Goal: Transaction & Acquisition: Purchase product/service

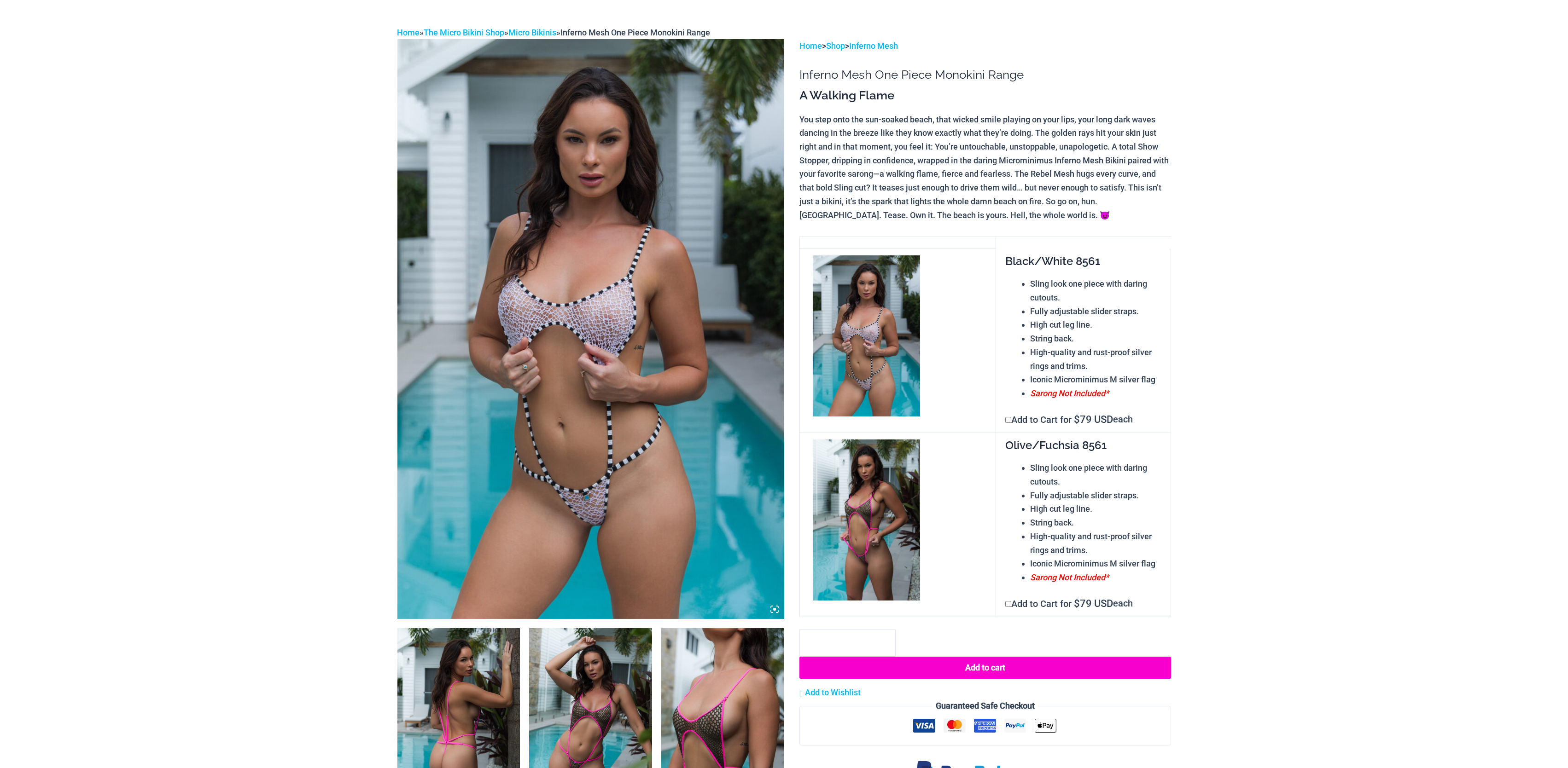
scroll to position [184, 0]
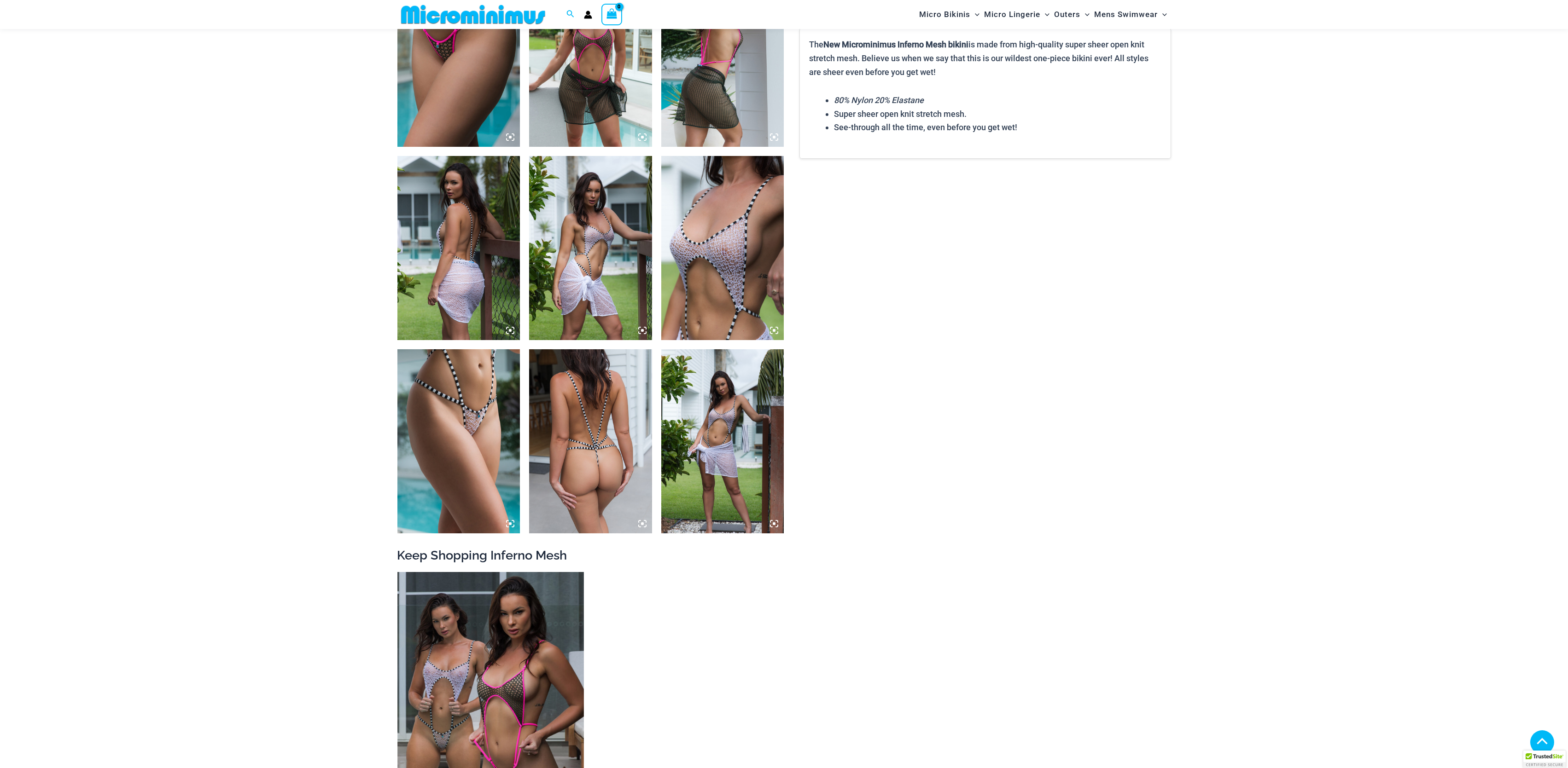
scroll to position [1008, 0]
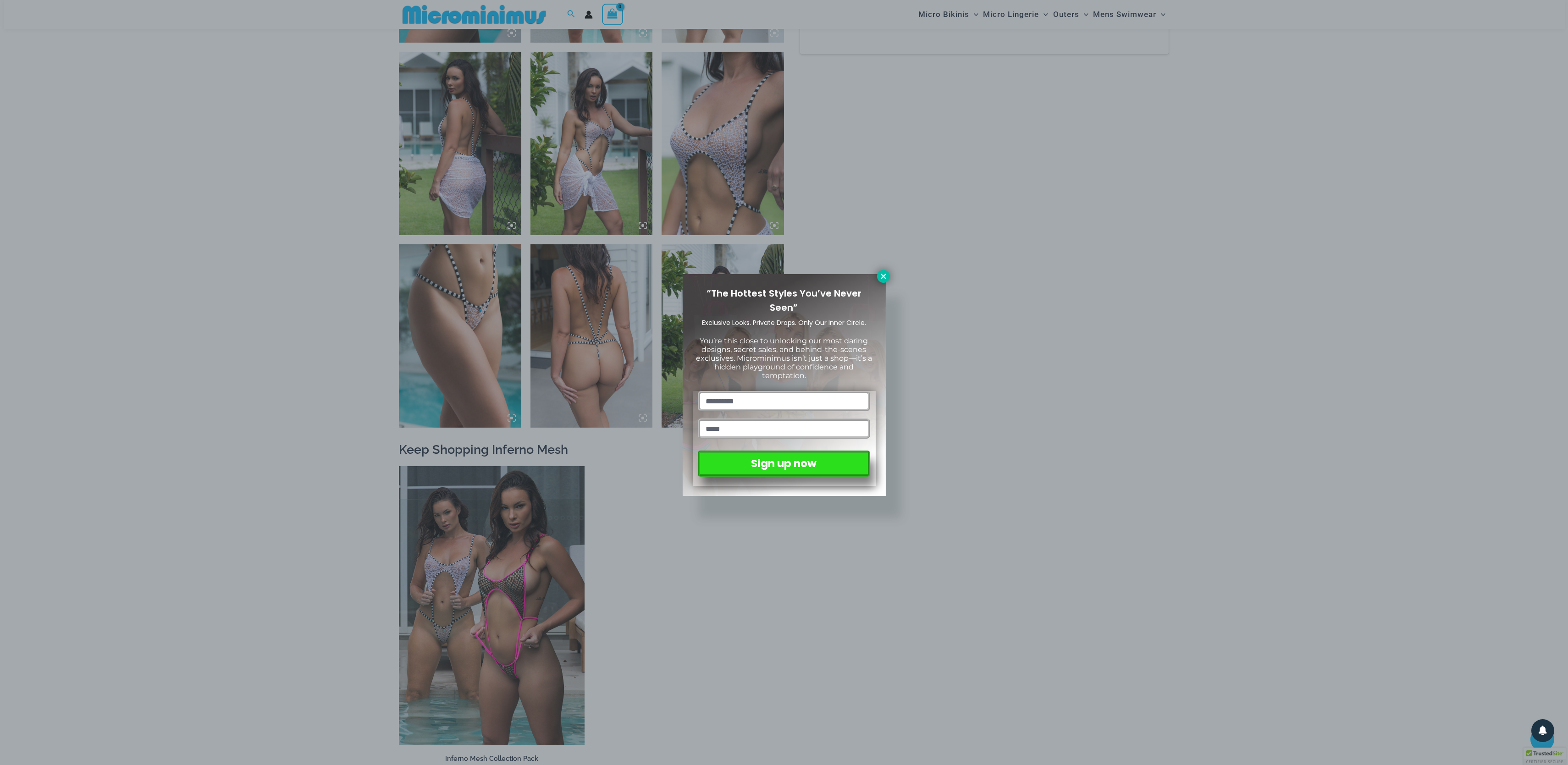
click at [885, 275] on icon at bounding box center [884, 276] width 9 height 9
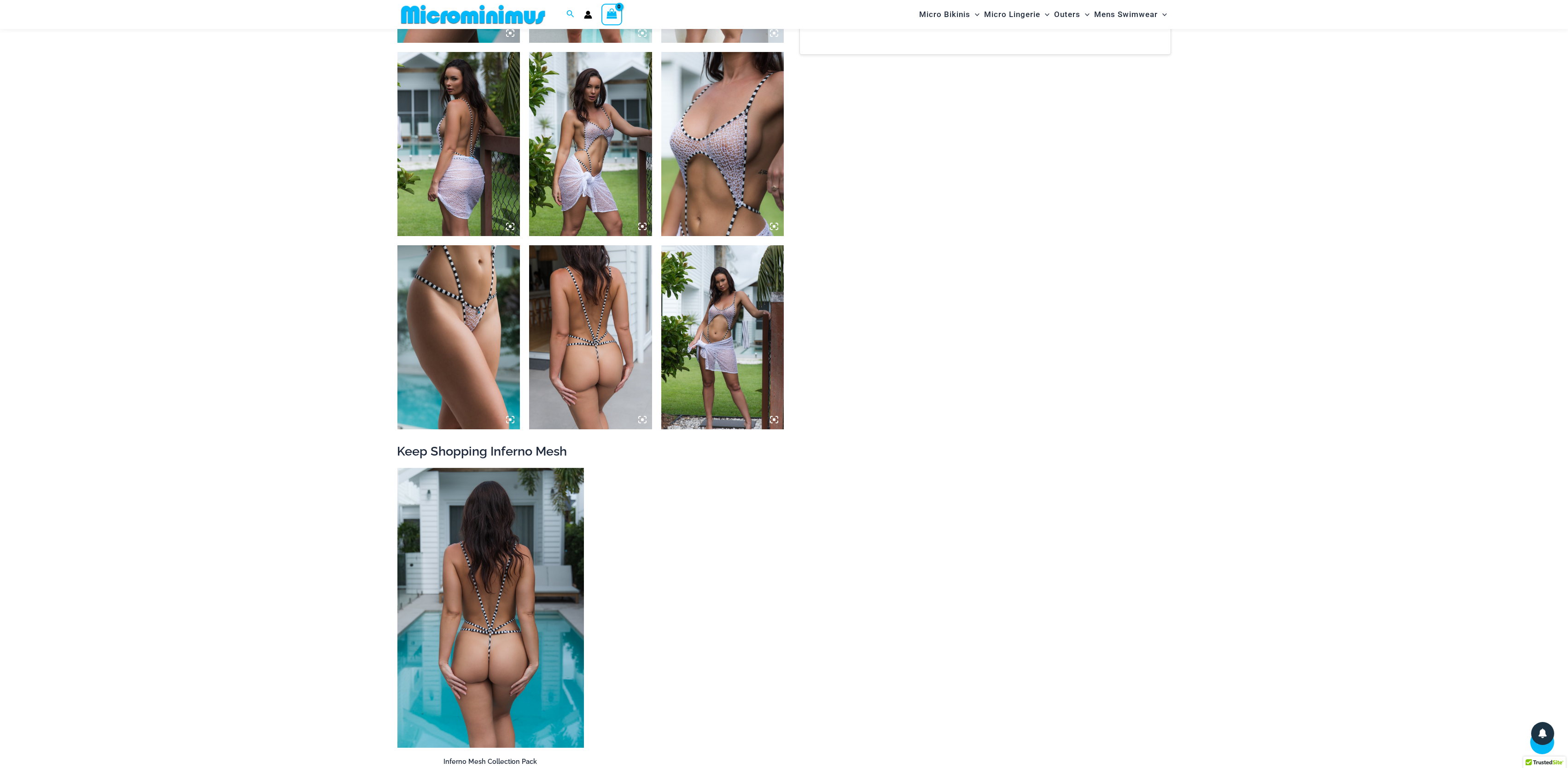
click at [523, 591] on img at bounding box center [490, 608] width 186 height 280
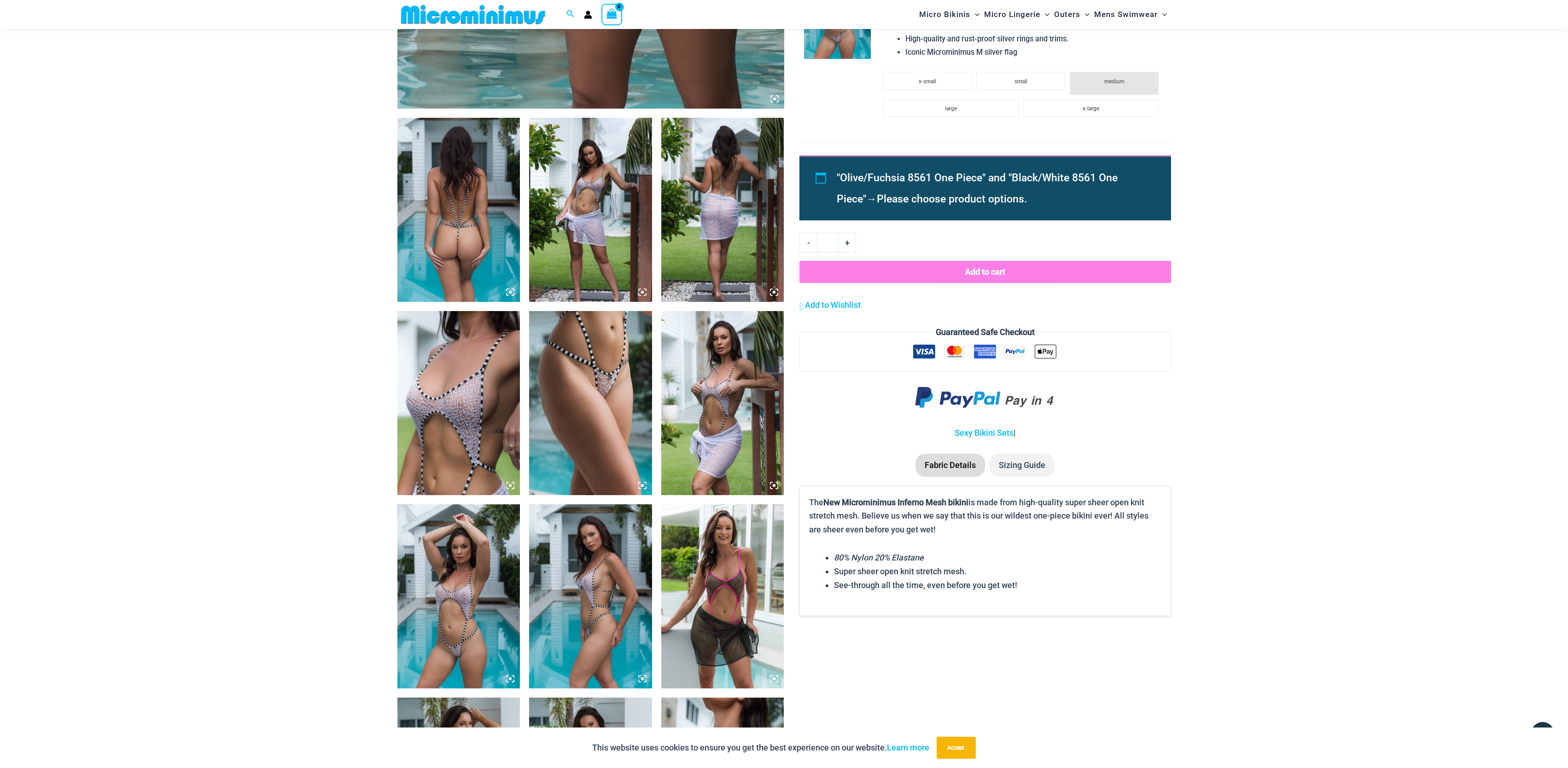
scroll to position [682, 0]
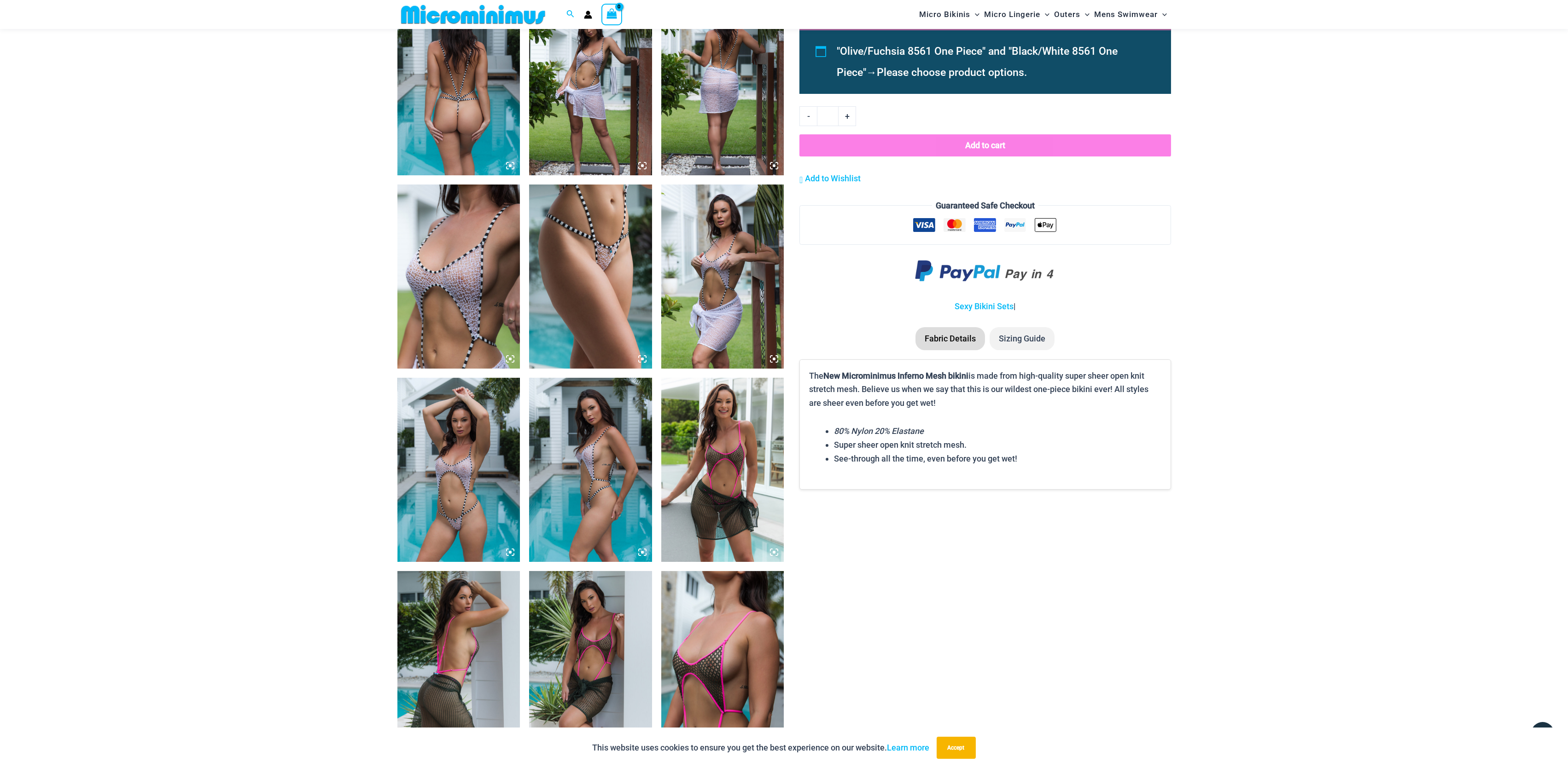
click at [455, 455] on img at bounding box center [458, 469] width 123 height 184
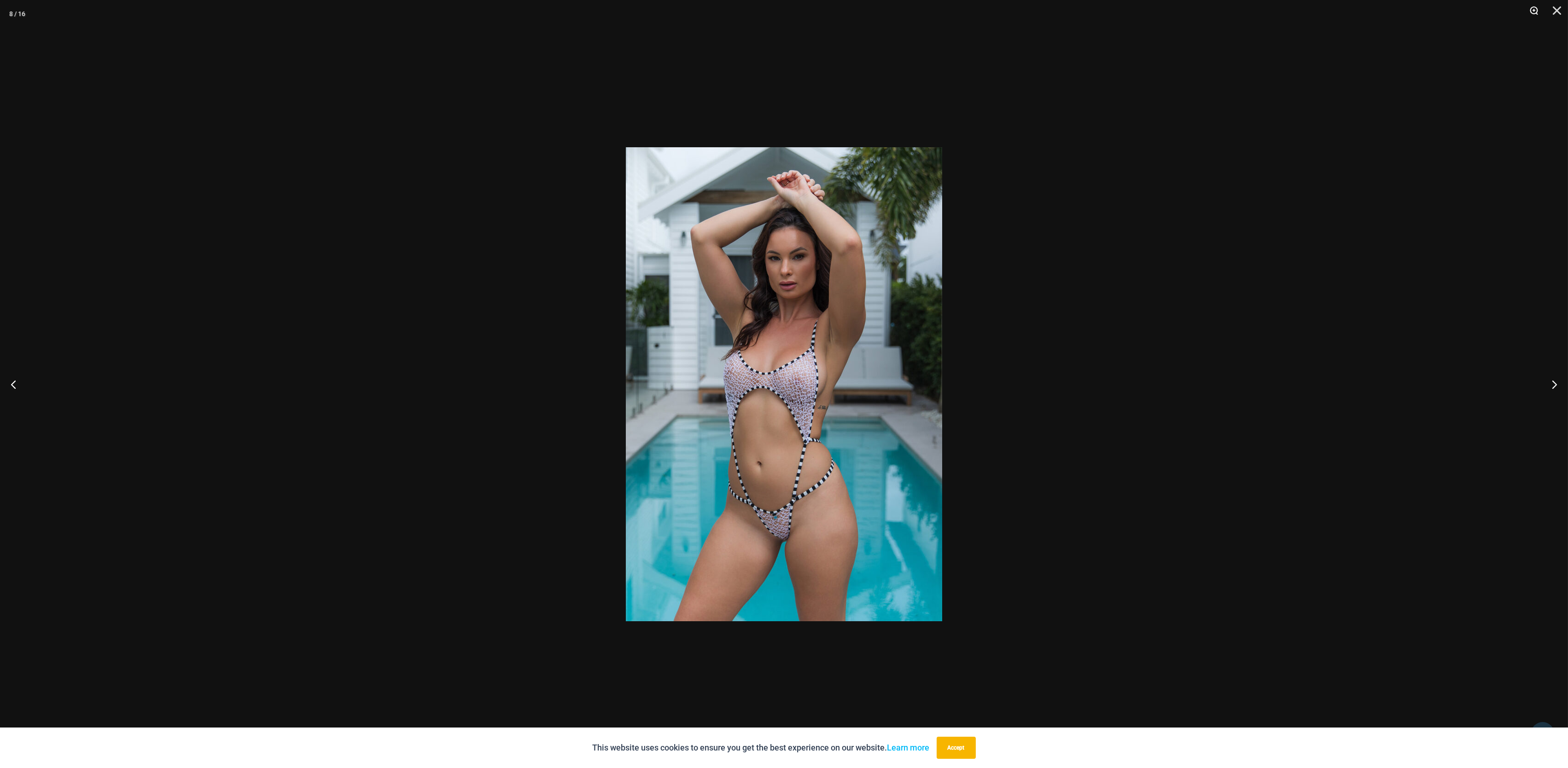
click at [1533, 11] on button "Zoom" at bounding box center [1531, 13] width 23 height 27
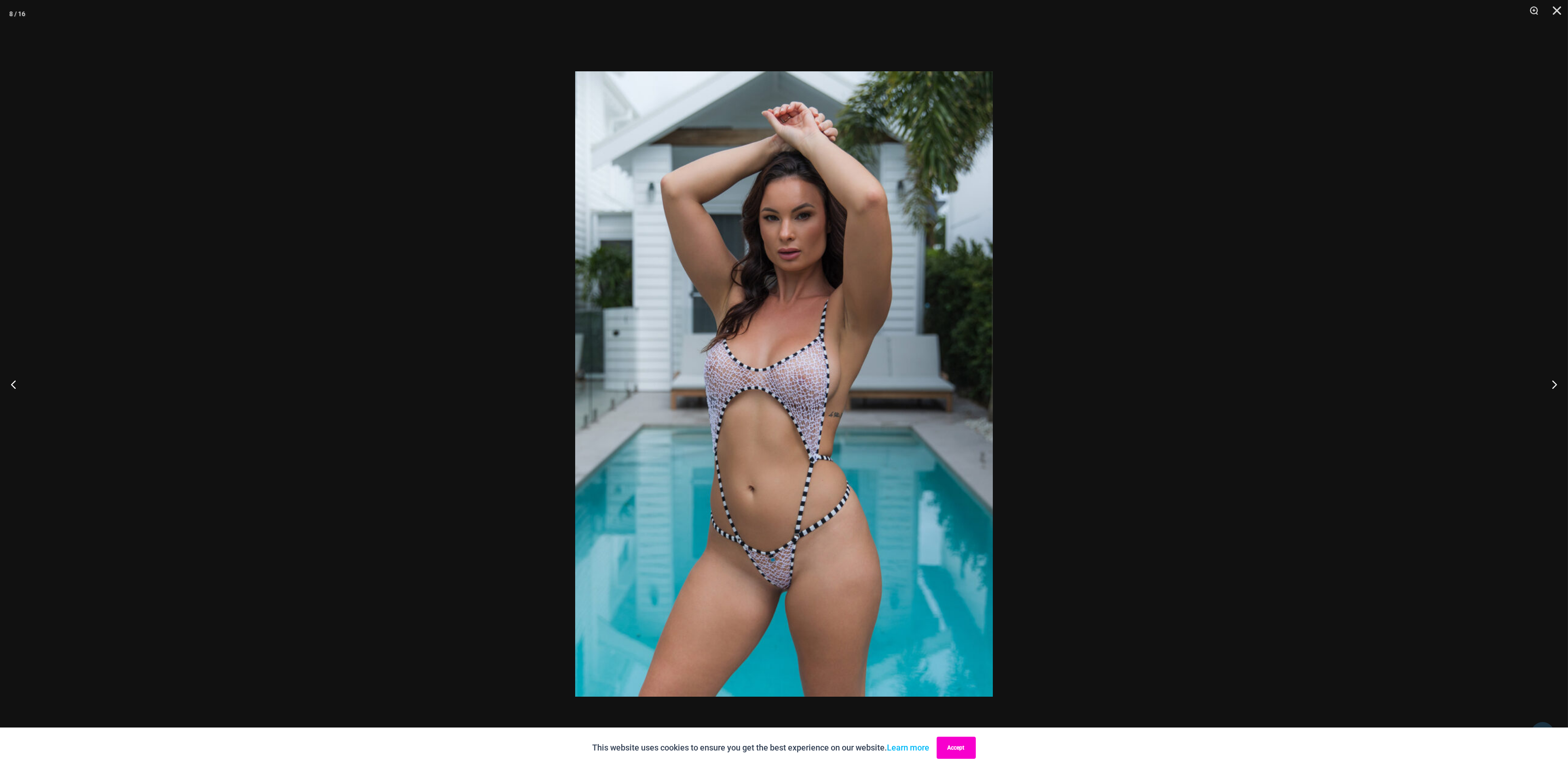
click at [956, 748] on button "Accept" at bounding box center [956, 748] width 39 height 22
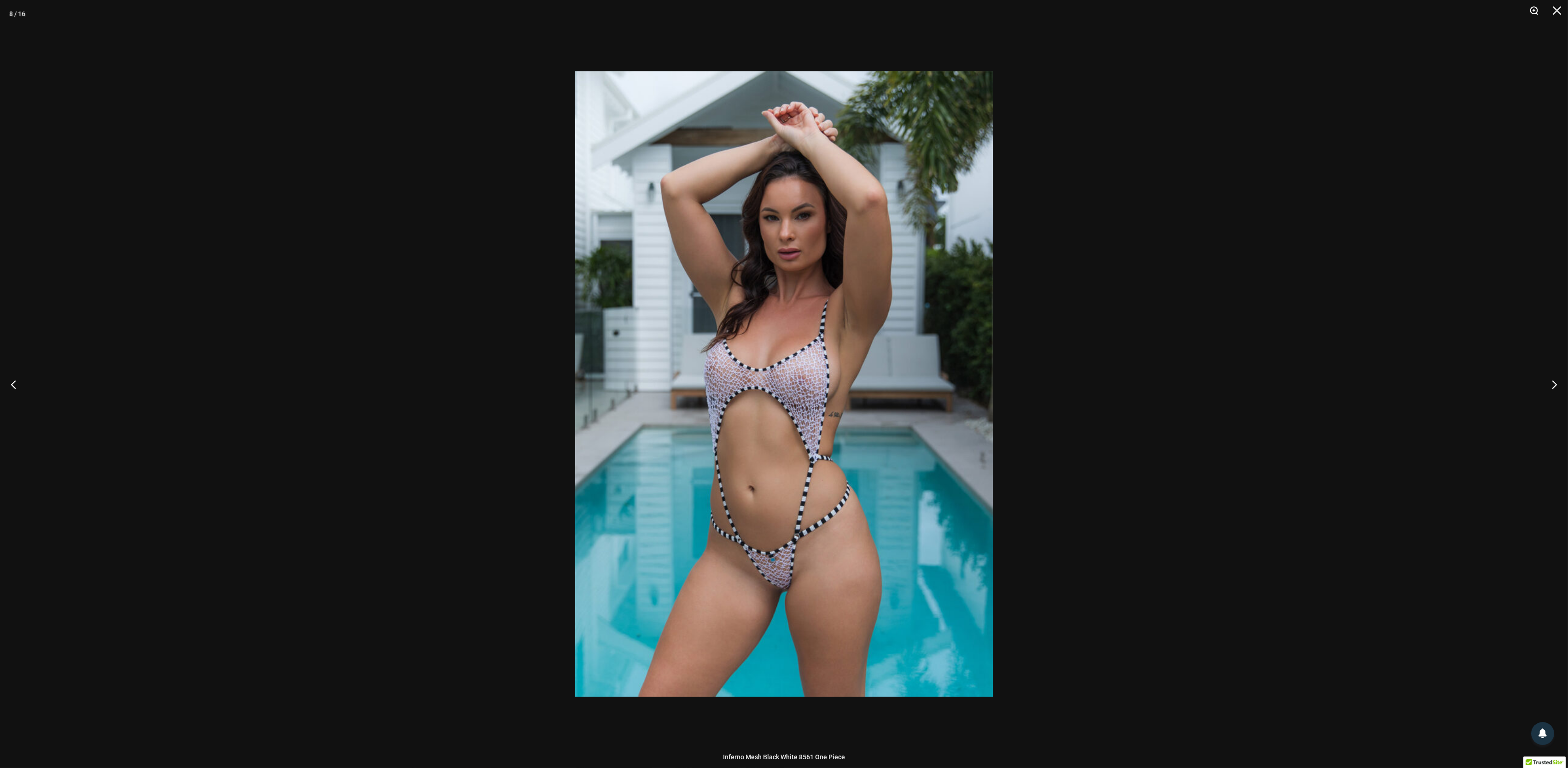
click at [1534, 7] on button "Zoom" at bounding box center [1531, 13] width 23 height 27
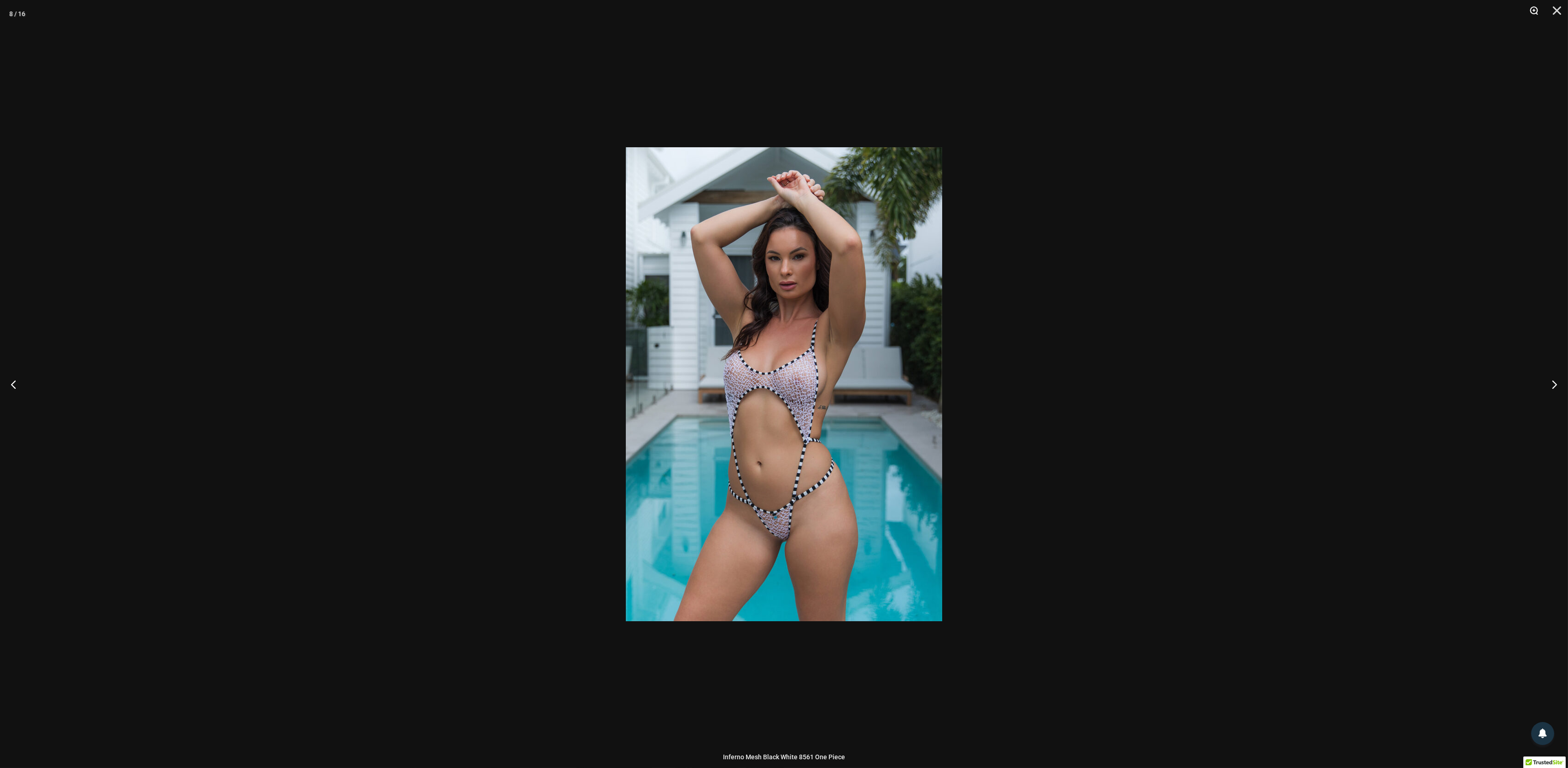
click at [1534, 10] on button "Zoom" at bounding box center [1531, 13] width 23 height 27
click at [1562, 11] on button "Close" at bounding box center [1554, 13] width 23 height 27
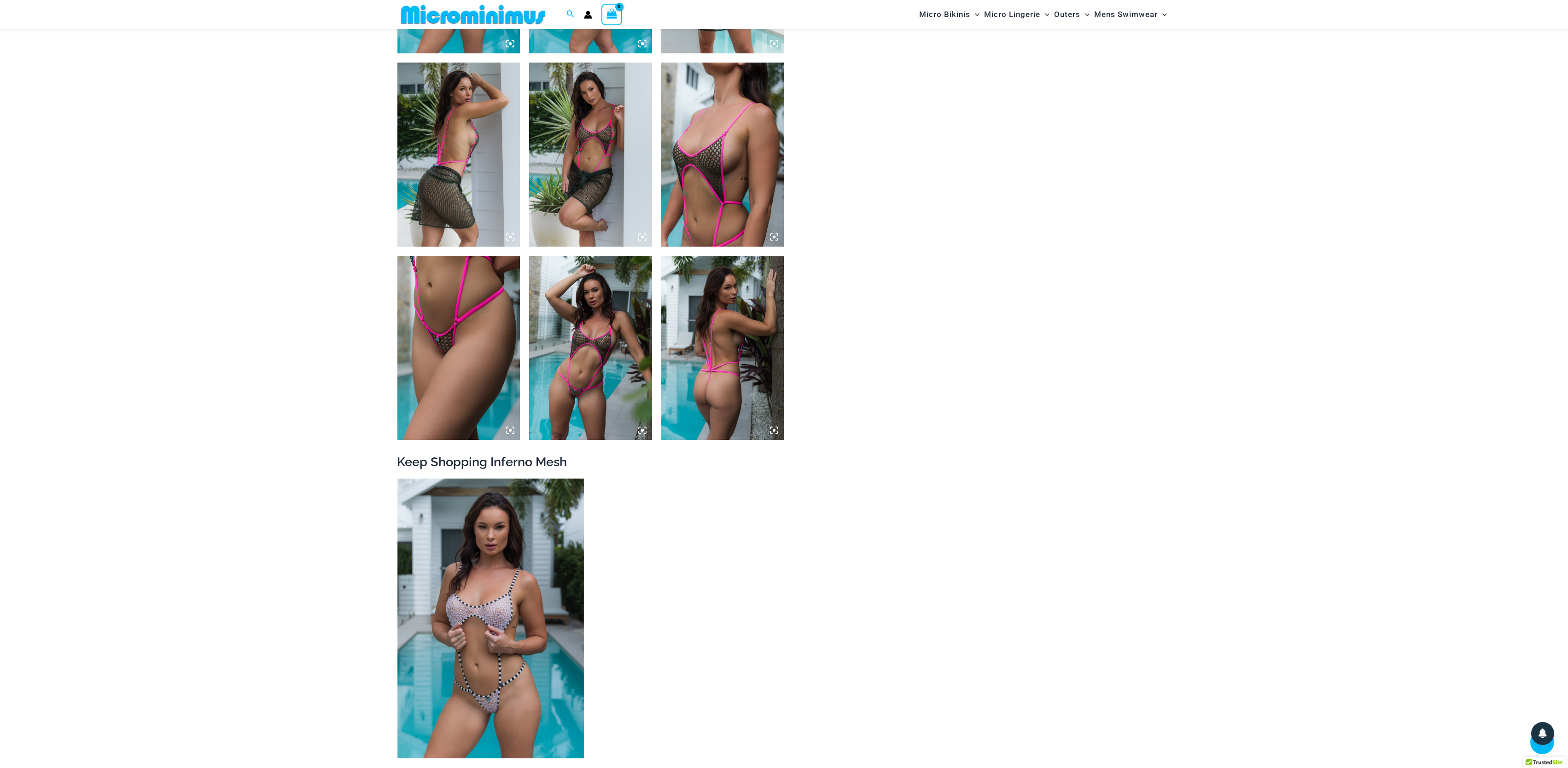
scroll to position [1280, 0]
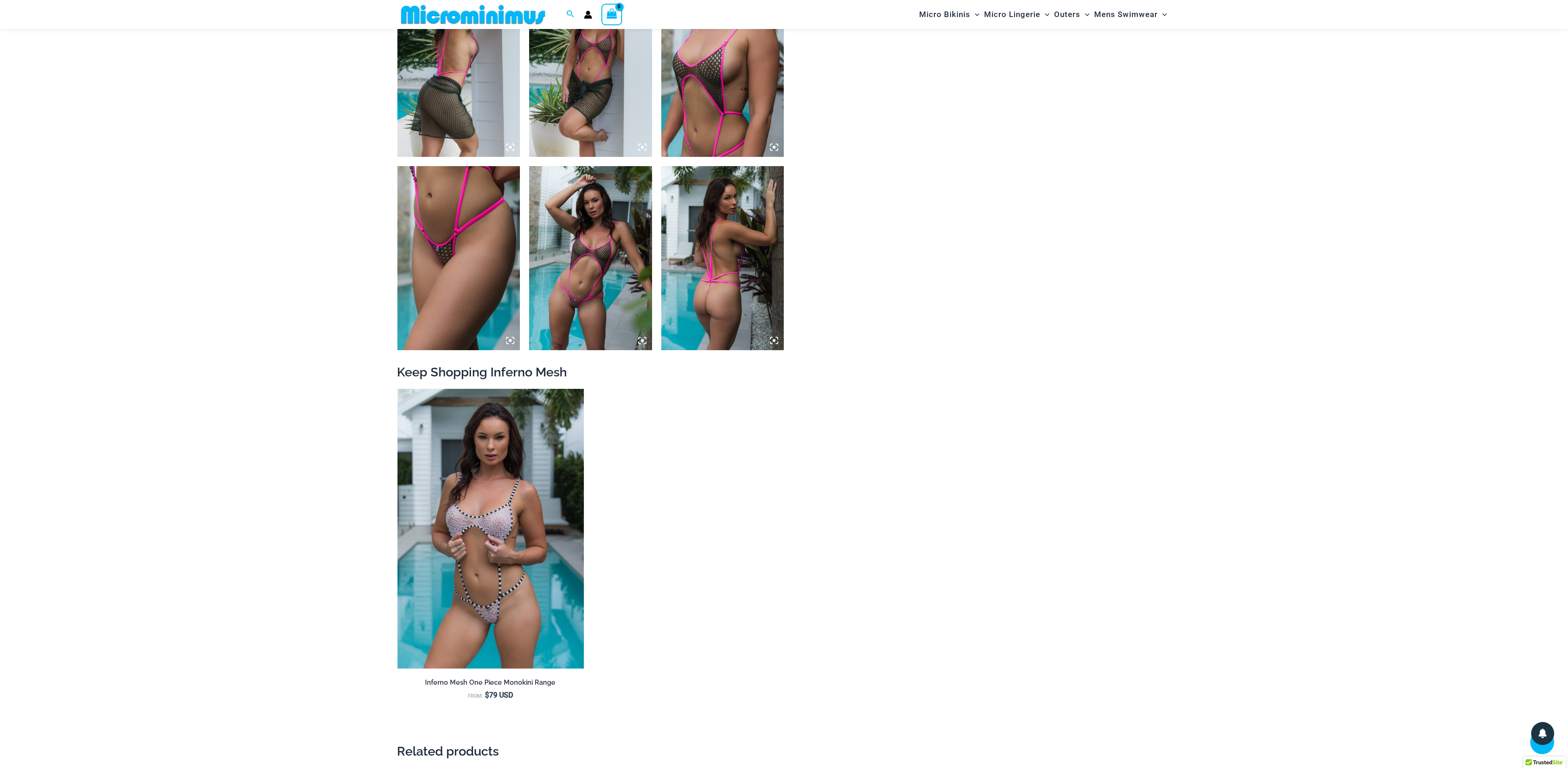
click at [644, 342] on icon at bounding box center [642, 341] width 9 height 9
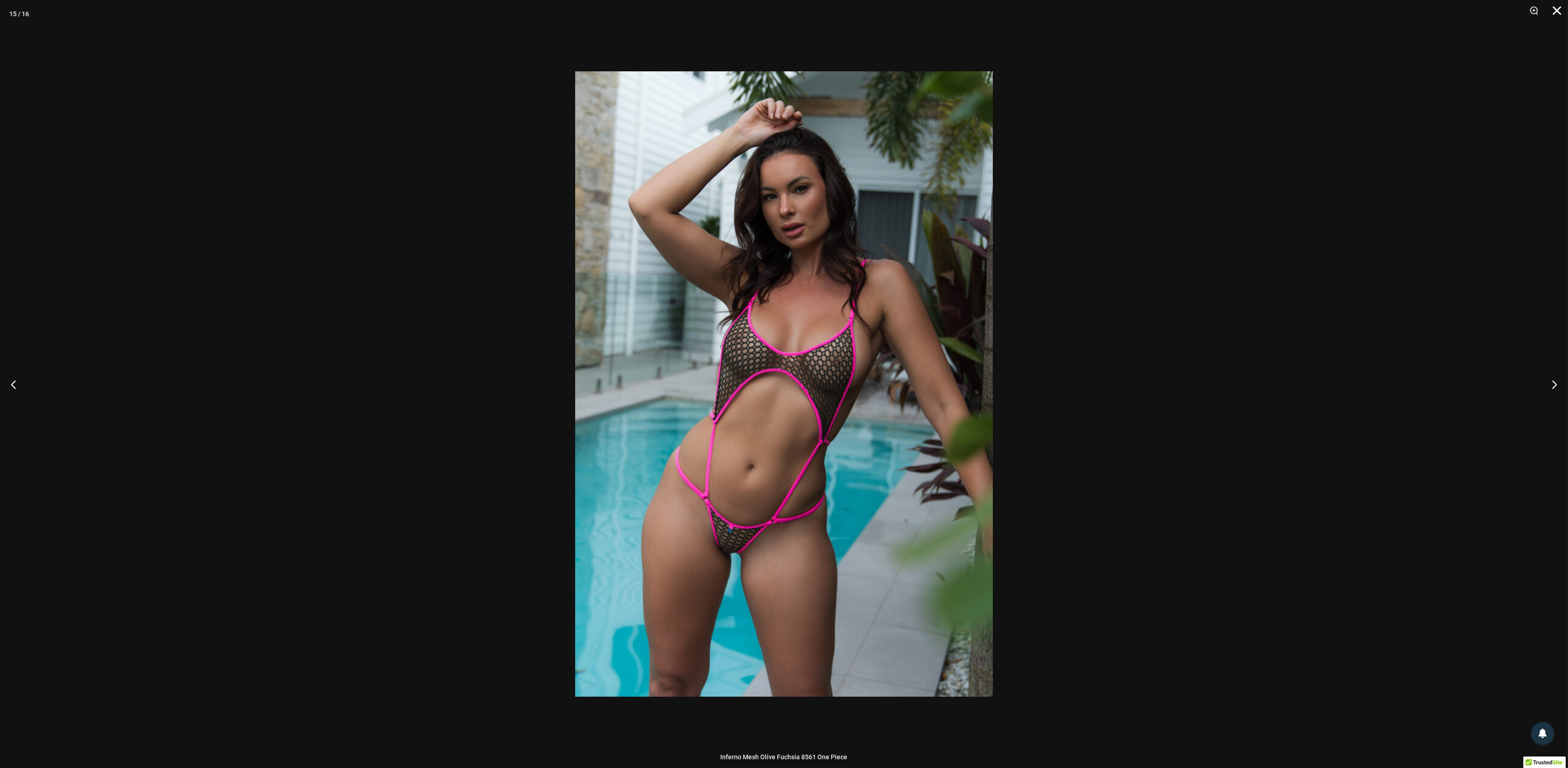
click at [1563, 12] on button "Close" at bounding box center [1554, 13] width 23 height 27
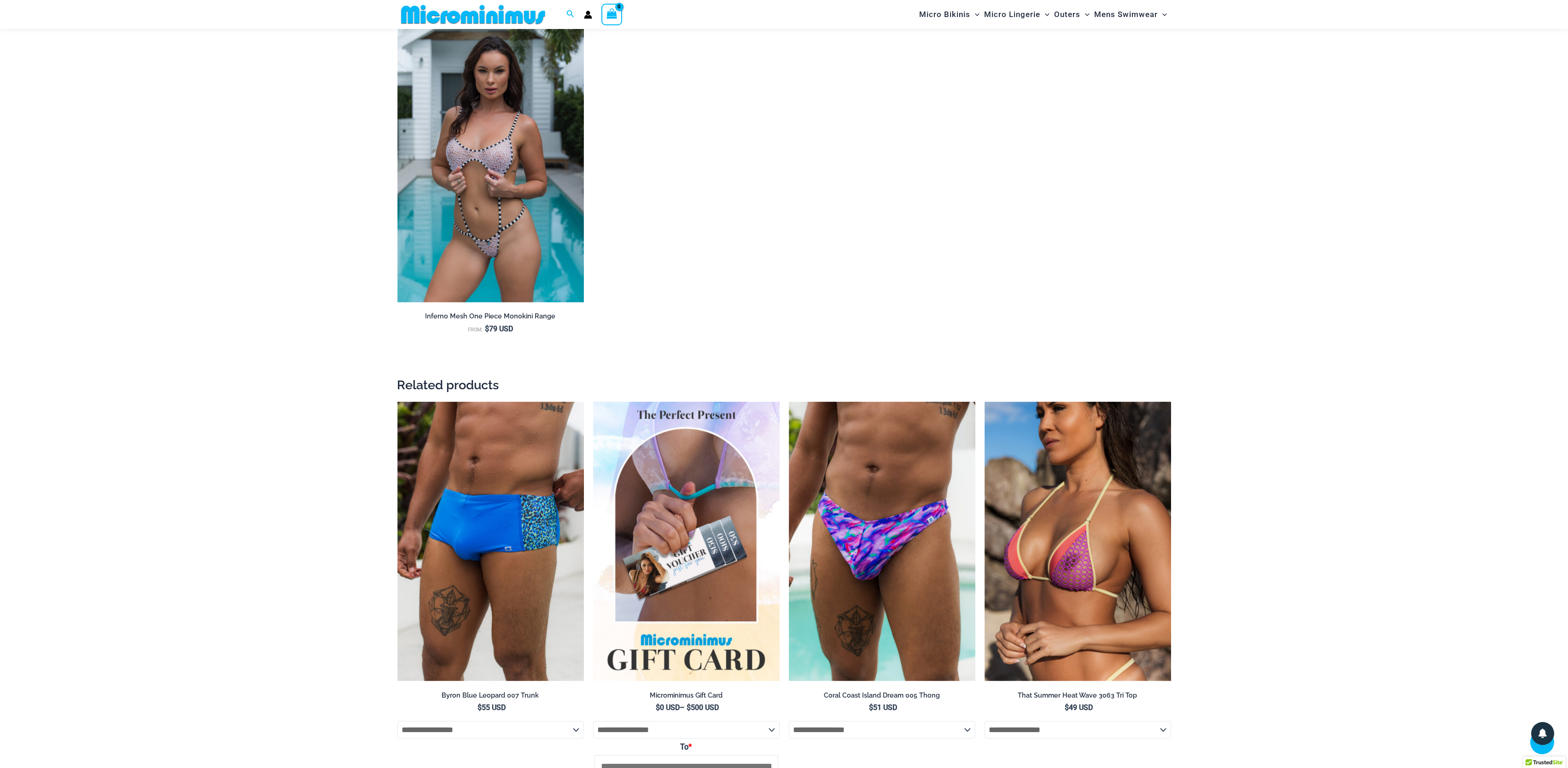
scroll to position [1648, 0]
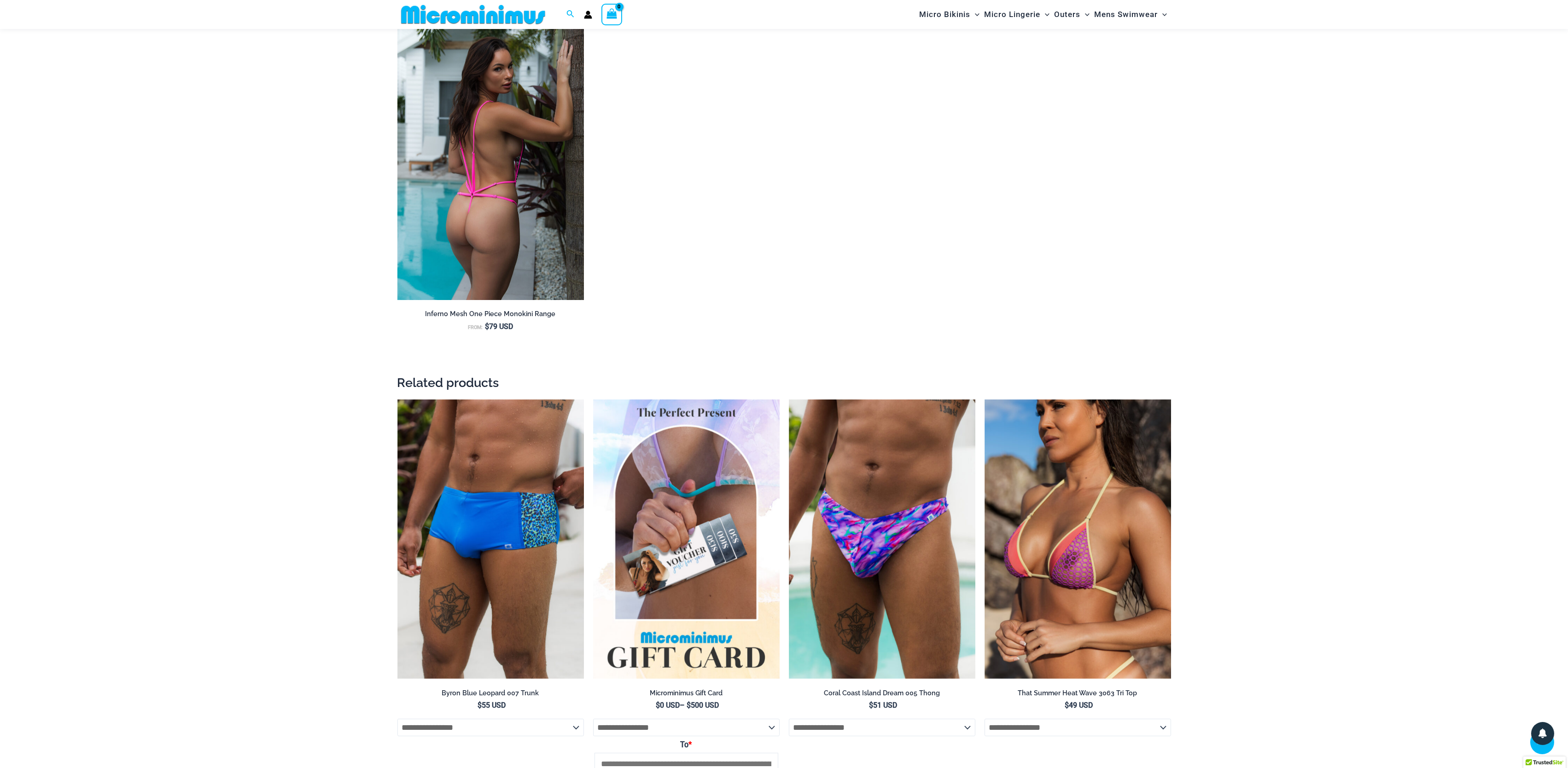
click at [490, 167] on img at bounding box center [490, 160] width 186 height 280
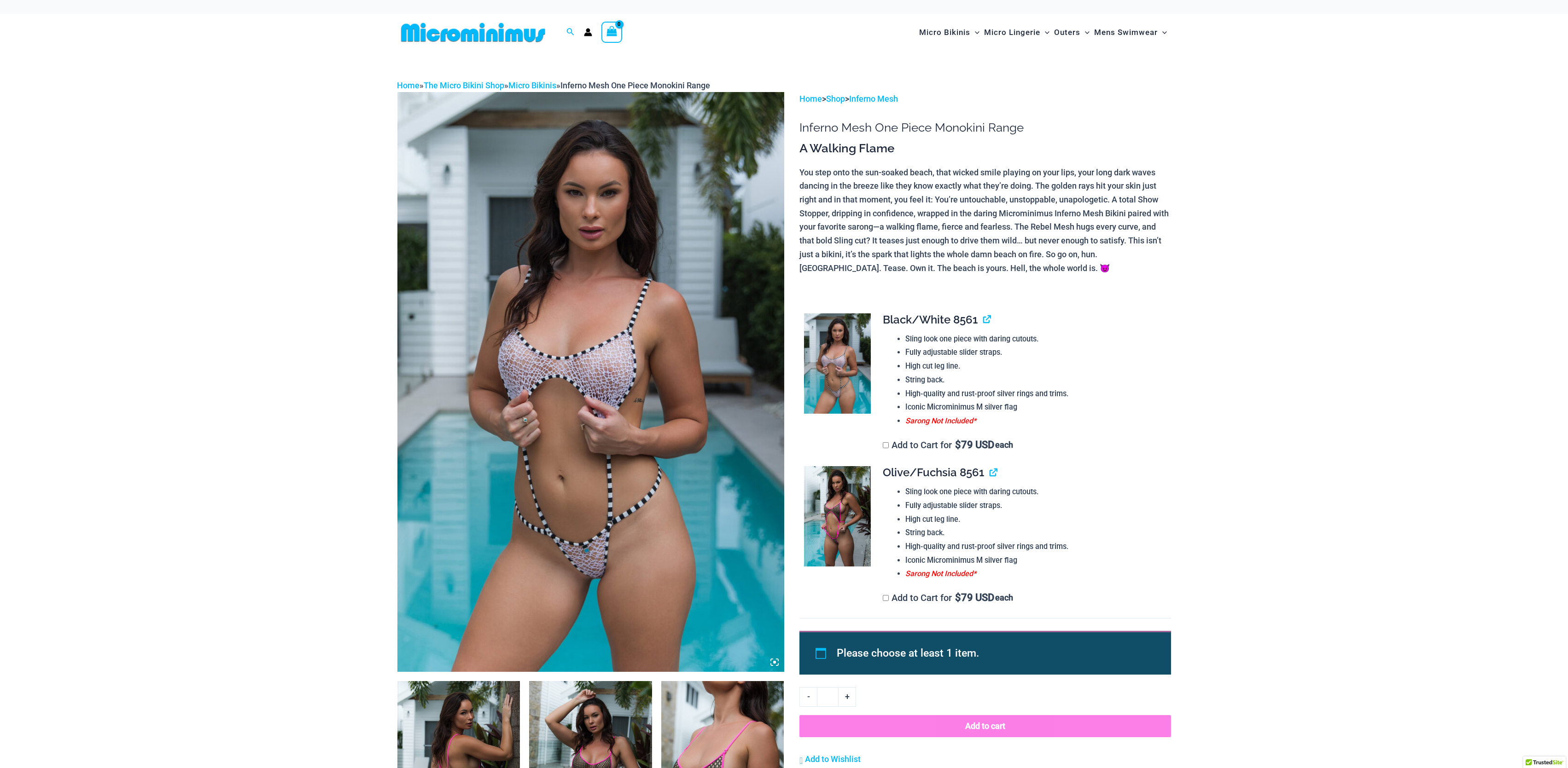
click at [775, 661] on icon at bounding box center [775, 662] width 9 height 9
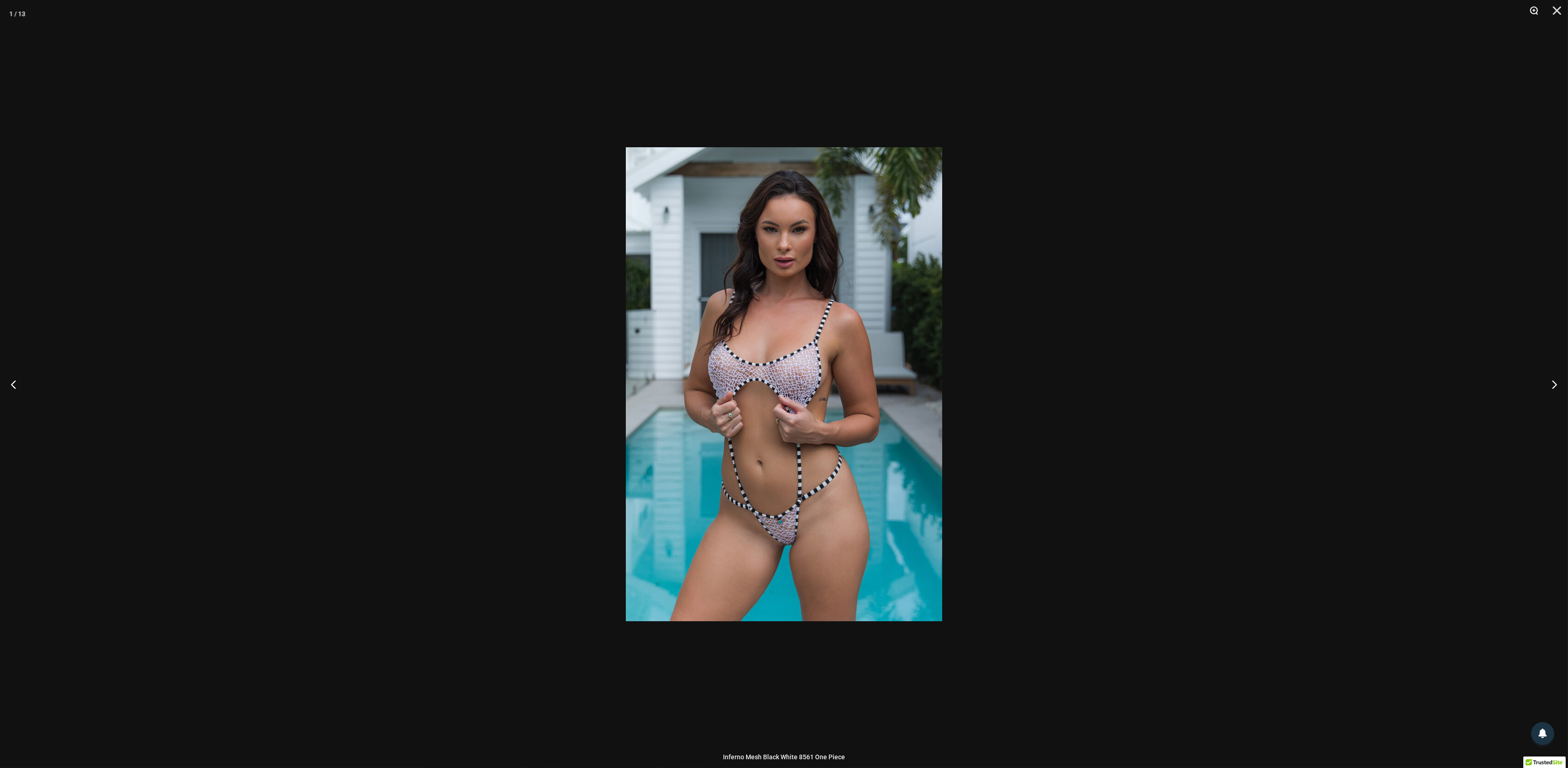
click at [1534, 9] on button "Zoom" at bounding box center [1531, 13] width 23 height 27
click at [1533, 11] on button "Zoom" at bounding box center [1531, 13] width 23 height 27
click at [809, 299] on img at bounding box center [784, 384] width 316 height 474
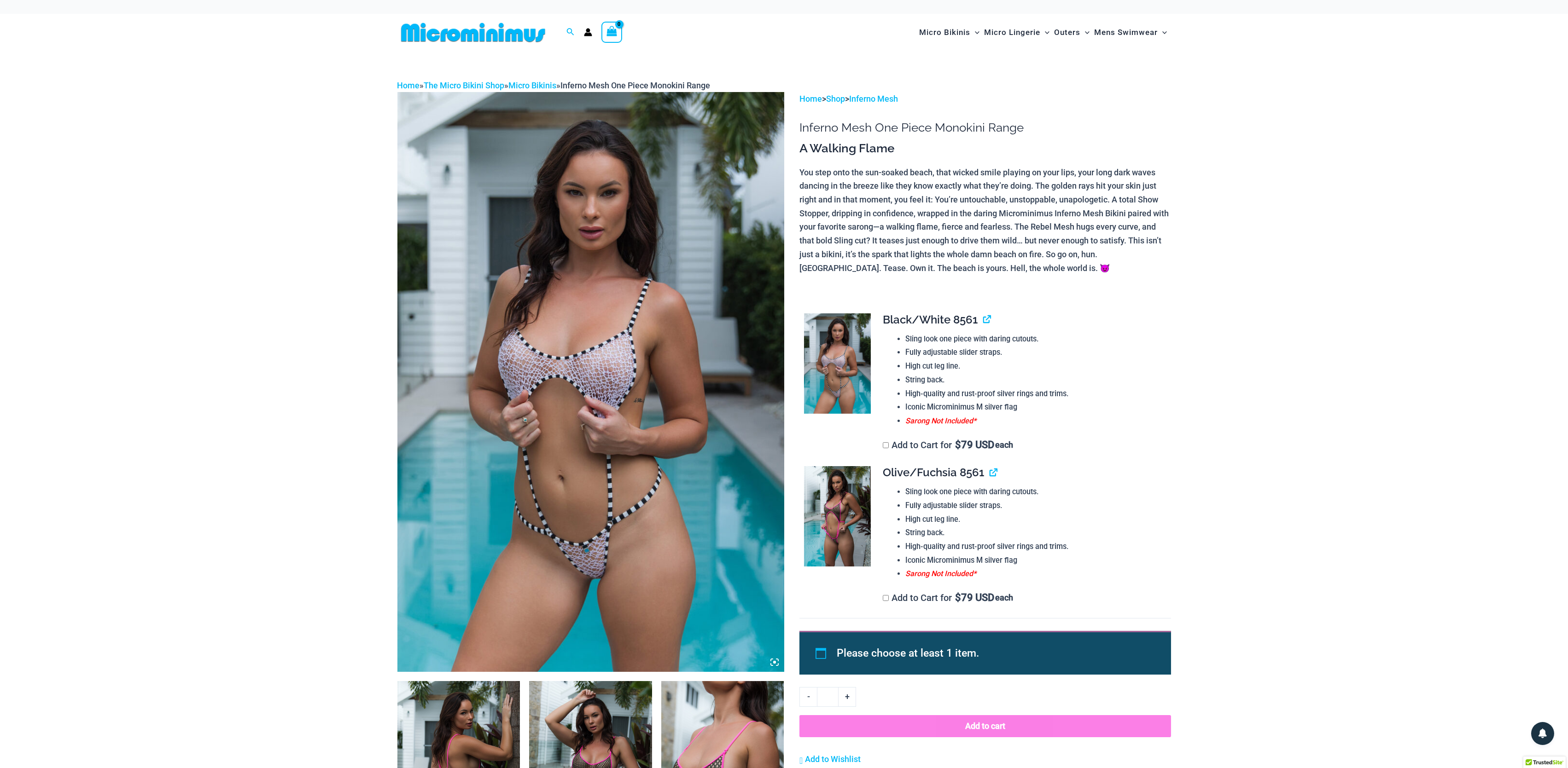
click at [679, 381] on img at bounding box center [591, 382] width 387 height 580
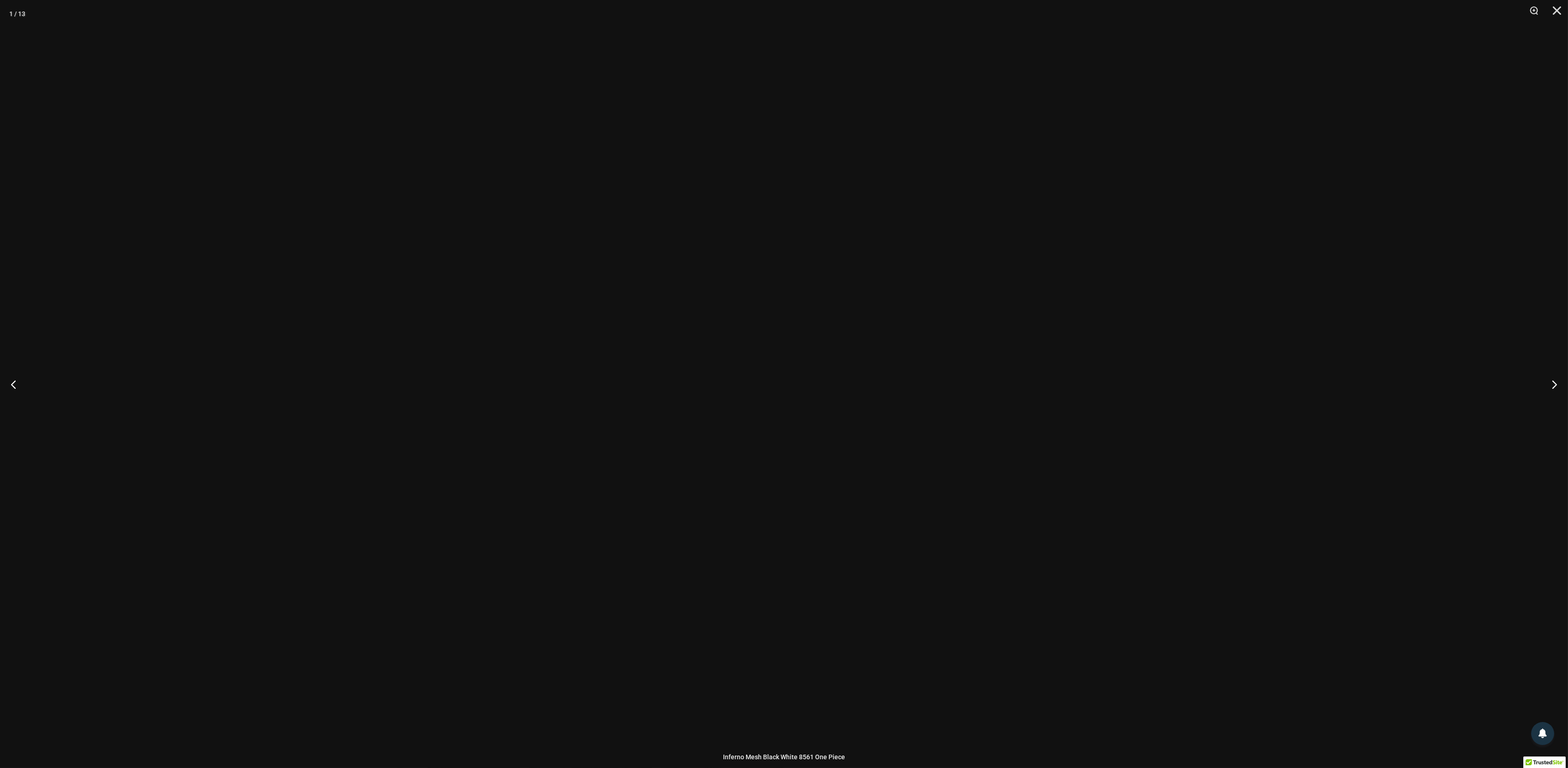
click at [626, 147] on div at bounding box center [626, 147] width 0 height 0
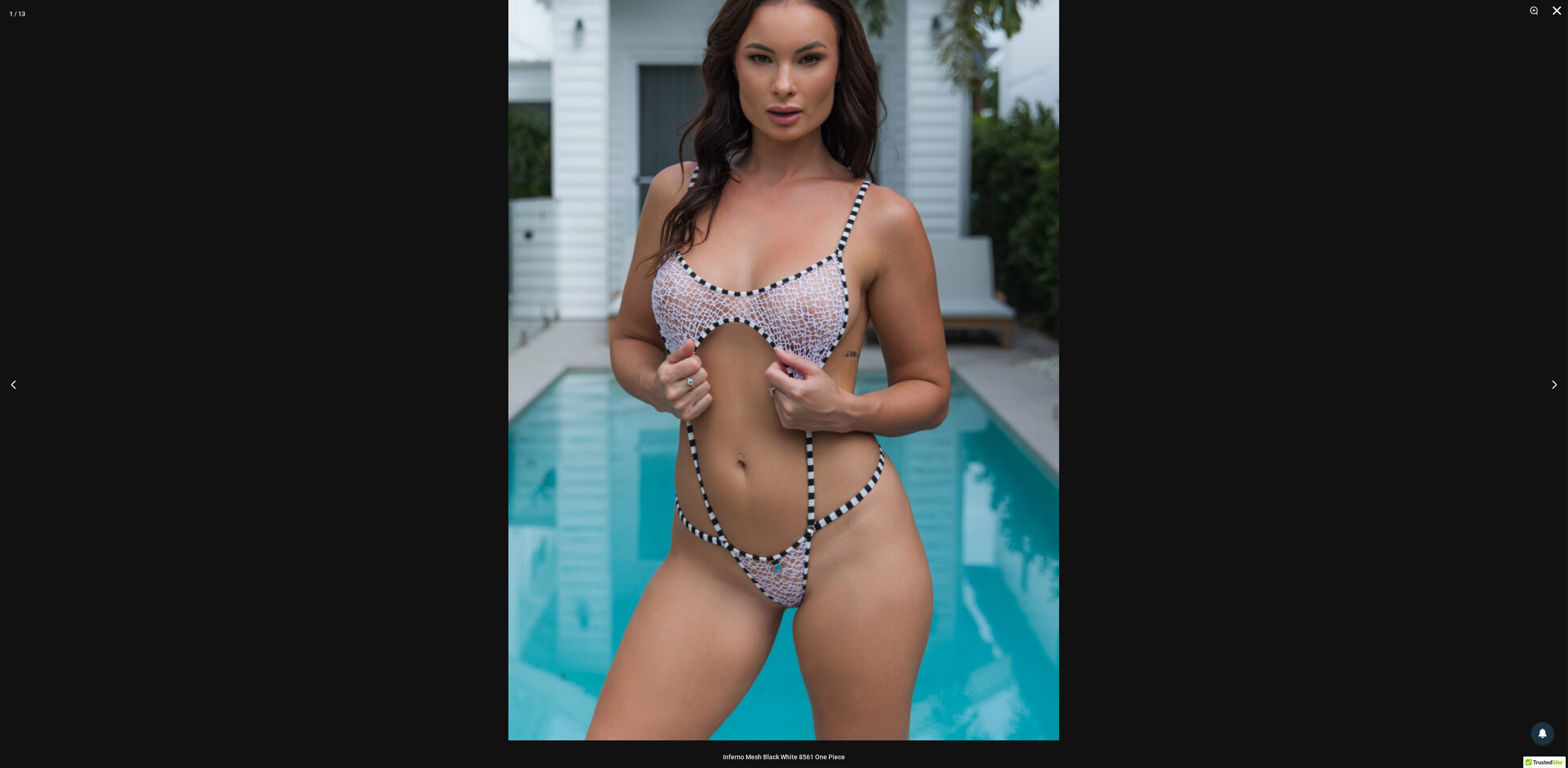
click at [1557, 10] on button "Close" at bounding box center [1554, 13] width 23 height 27
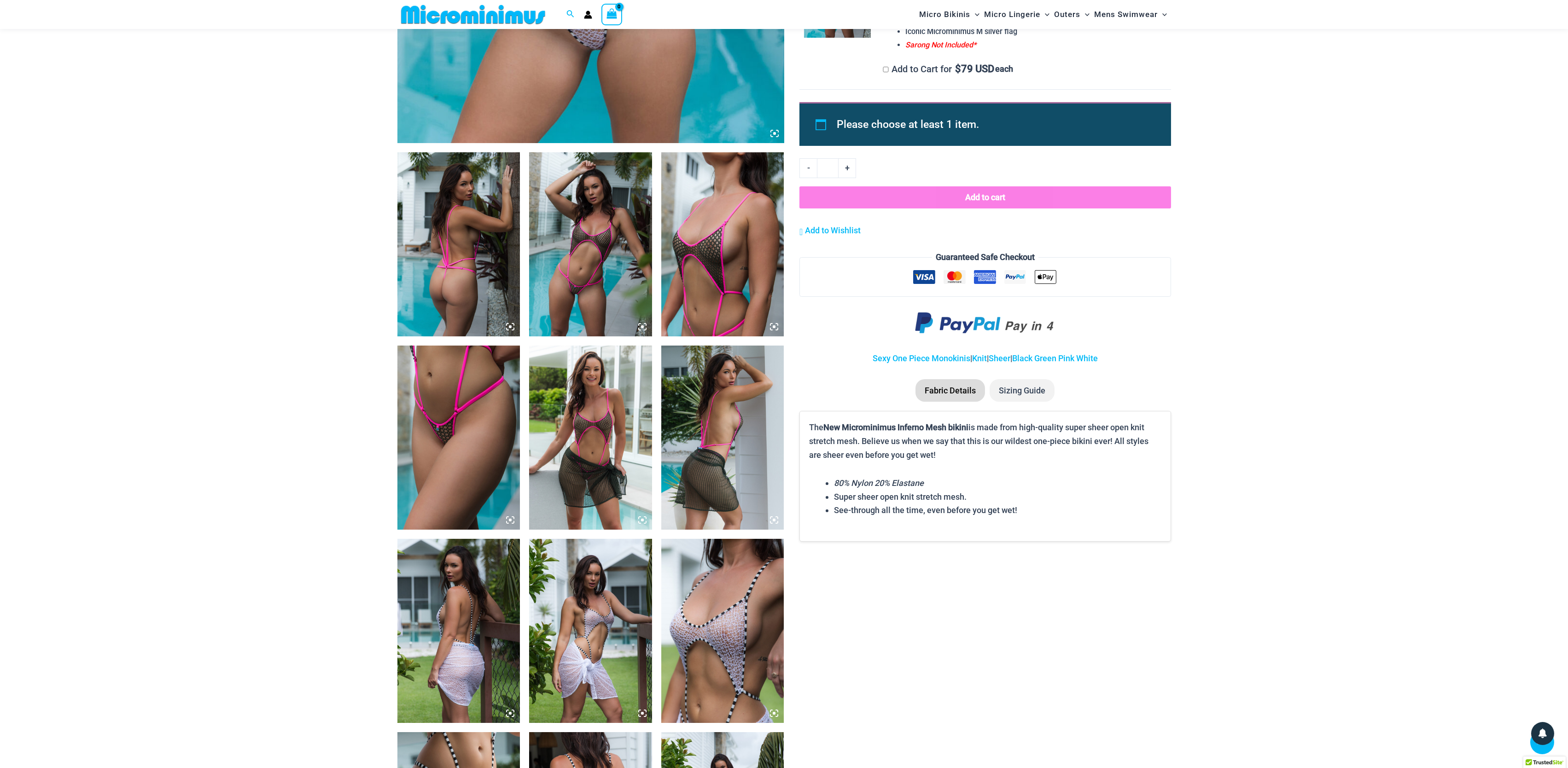
scroll to position [543, 0]
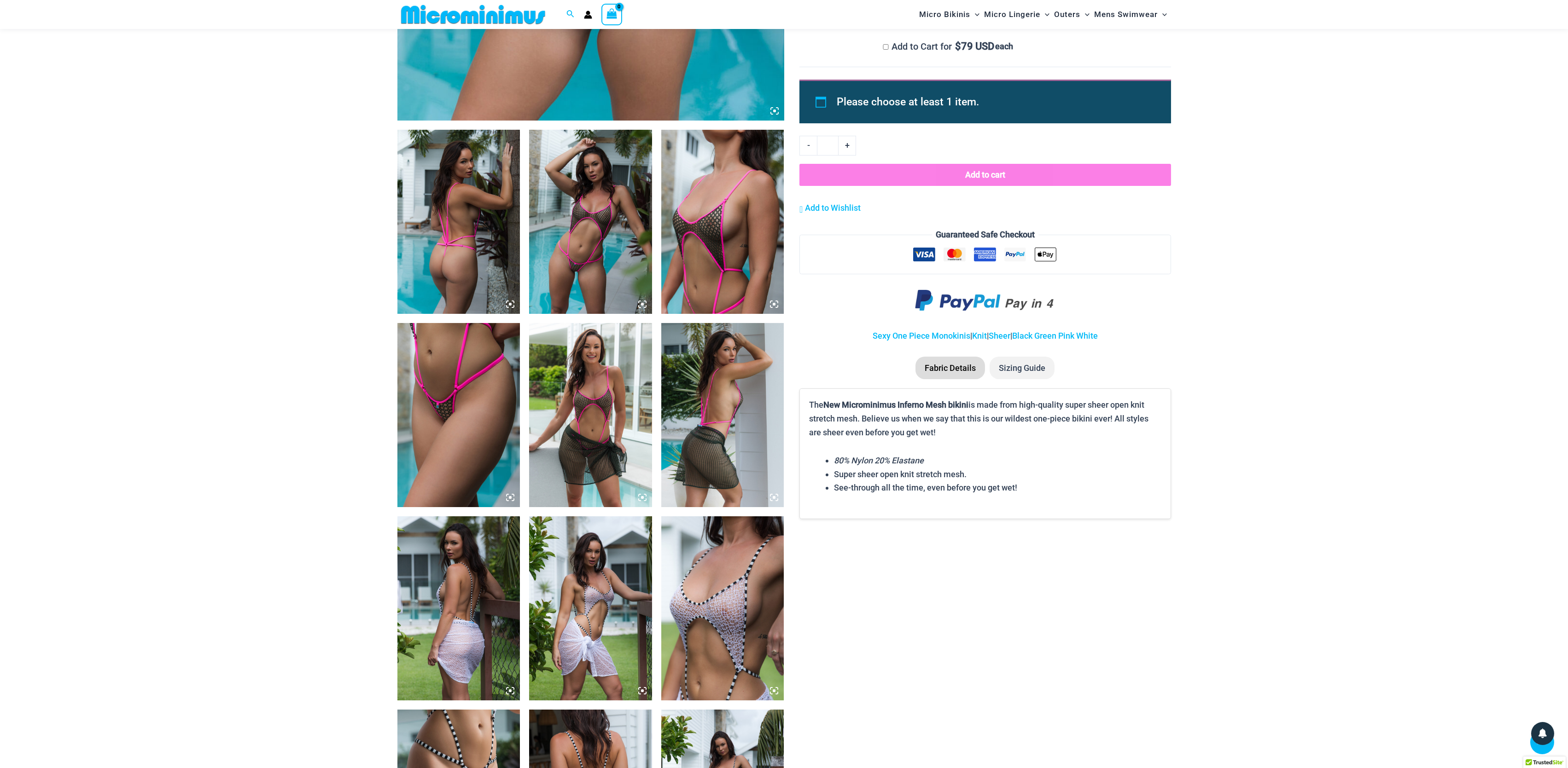
click at [488, 229] on img at bounding box center [458, 221] width 123 height 184
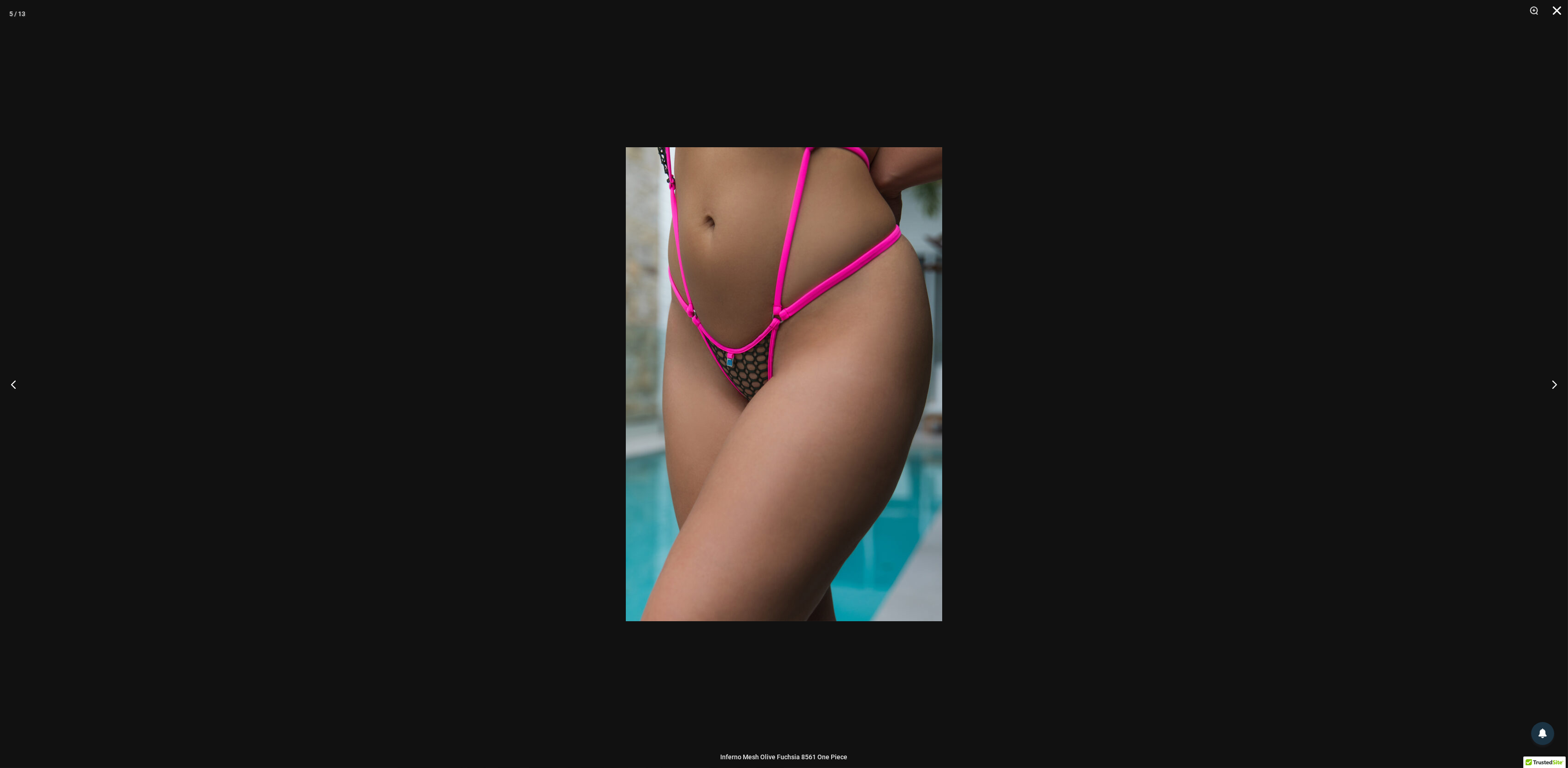
click at [1553, 13] on button "Close" at bounding box center [1554, 13] width 23 height 27
